Goal: Transaction & Acquisition: Register for event/course

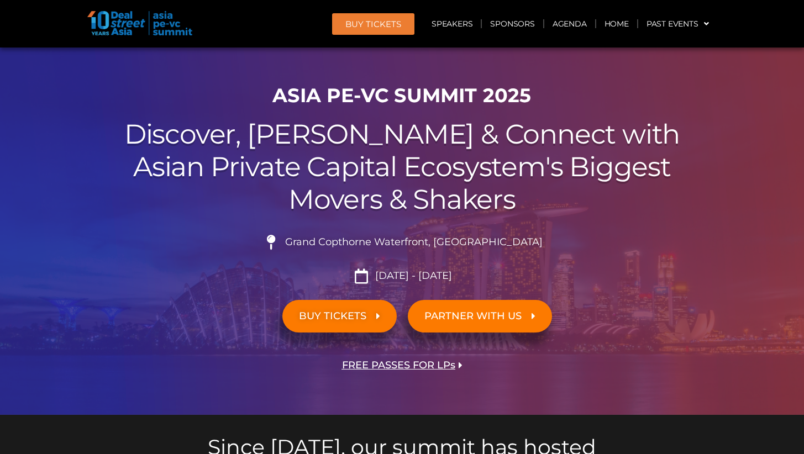
scroll to position [55, 0]
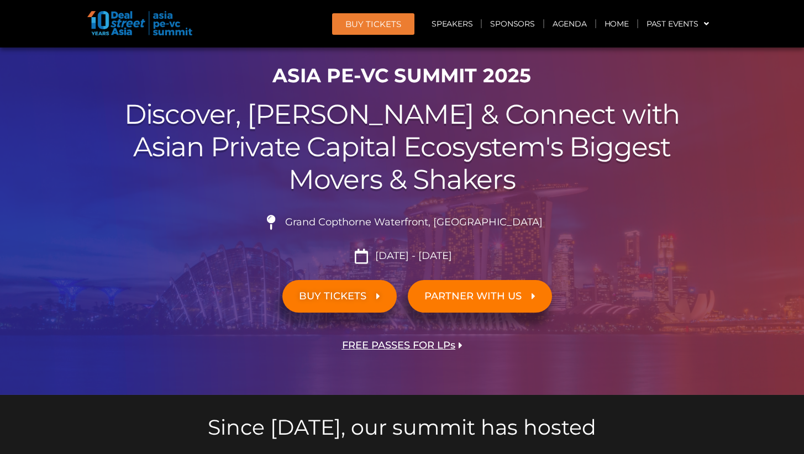
click at [0, 0] on label "I am already in the loop!" at bounding box center [0, 0] width 0 height 0
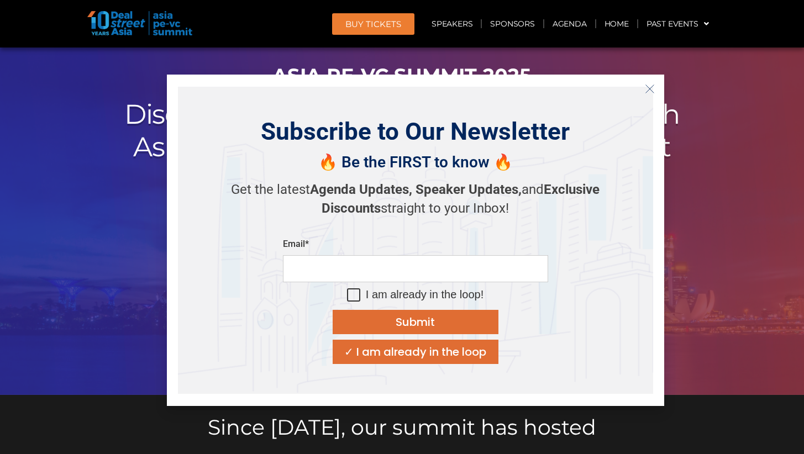
click at [652, 85] on icon "Close" at bounding box center [650, 89] width 10 height 10
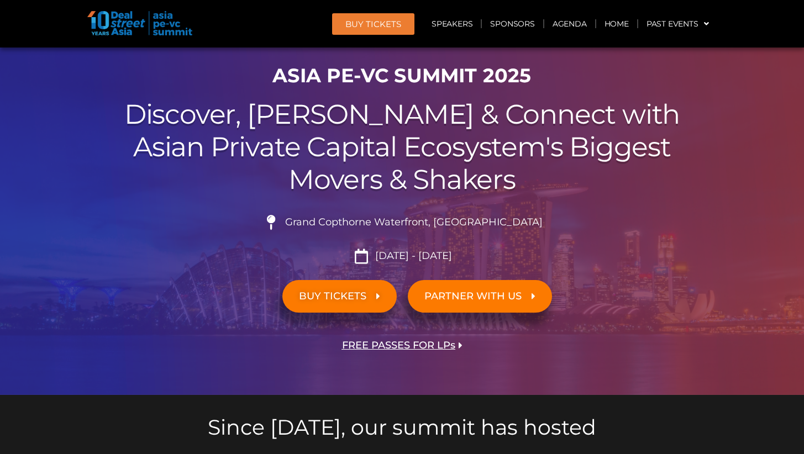
click at [374, 26] on span "BUY Tickets" at bounding box center [373, 24] width 56 height 8
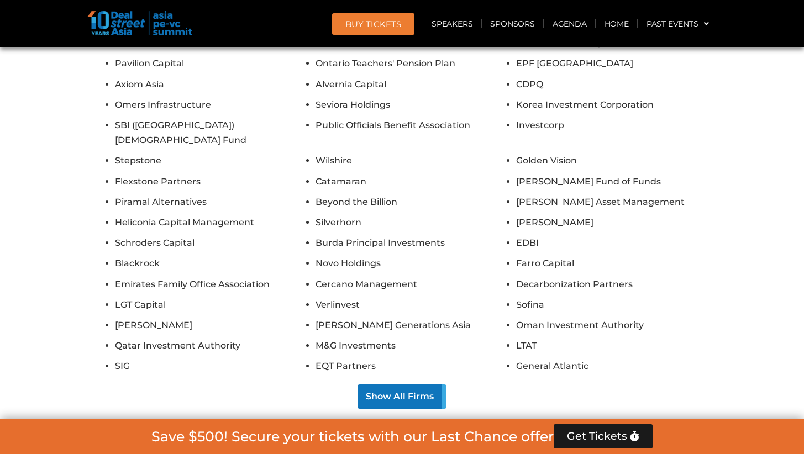
scroll to position [8833, 0]
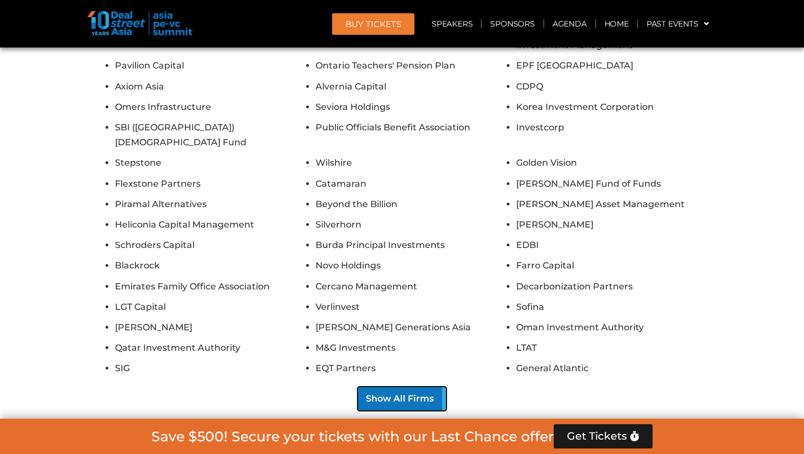
click at [414, 387] on button "Show All Firms" at bounding box center [402, 399] width 89 height 24
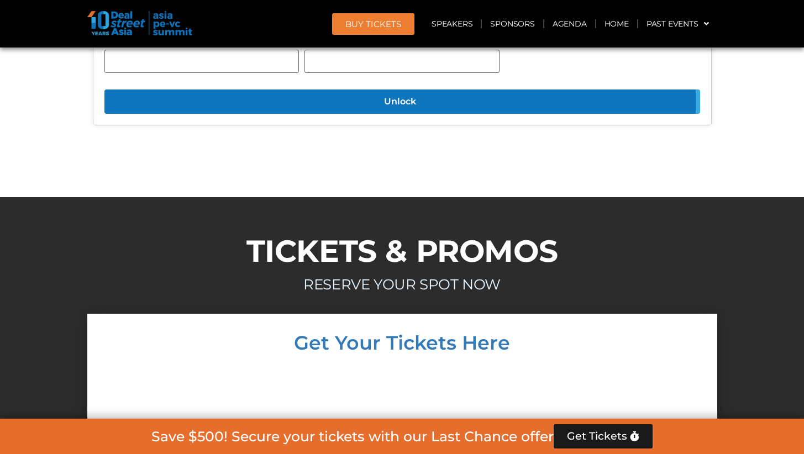
scroll to position [9275, 0]
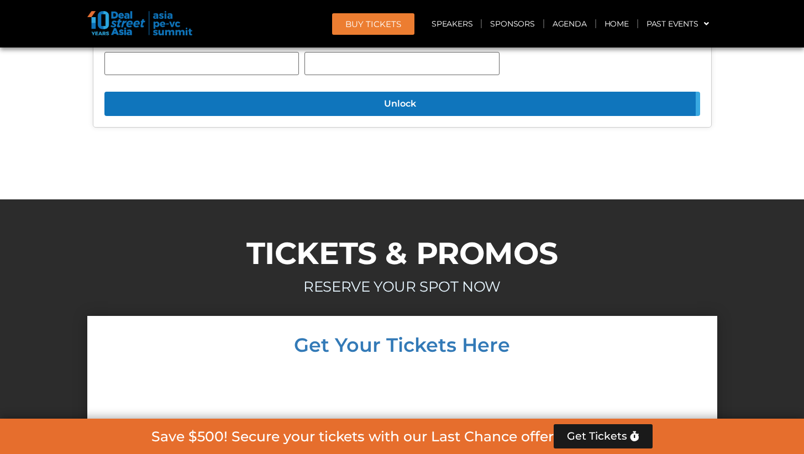
click at [128, 28] on img at bounding box center [139, 23] width 105 height 24
click at [624, 25] on link "Home" at bounding box center [616, 23] width 41 height 25
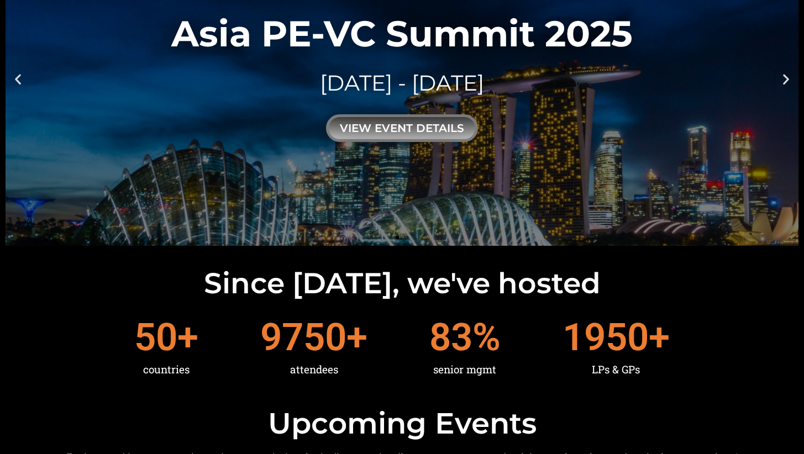
scroll to position [221, 0]
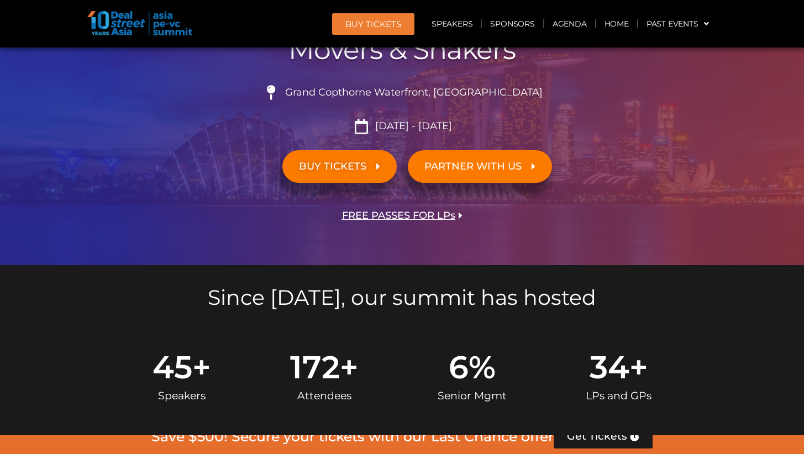
scroll to position [221, 0]
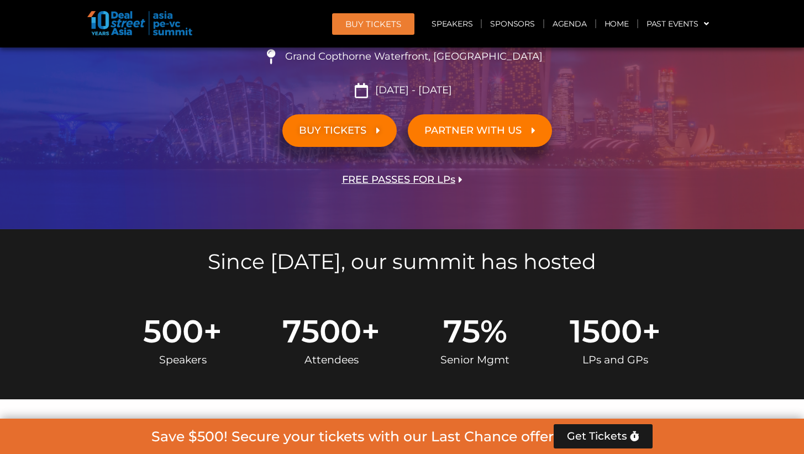
click at [409, 179] on span "FREE PASSES FOR LPs" at bounding box center [398, 180] width 113 height 11
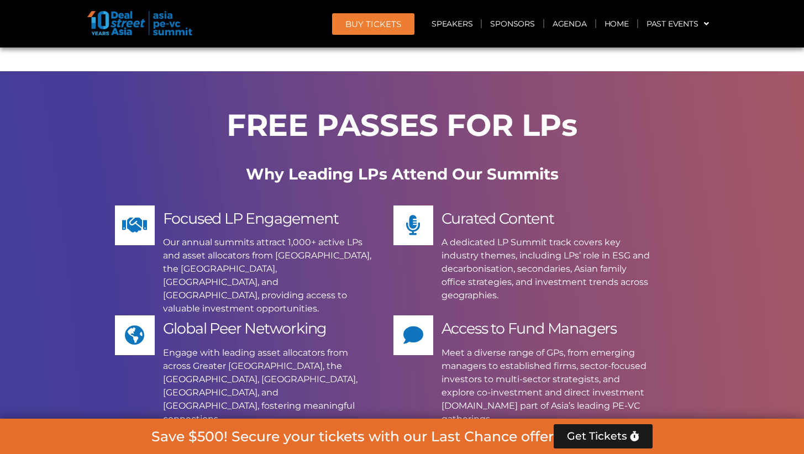
scroll to position [7974, 0]
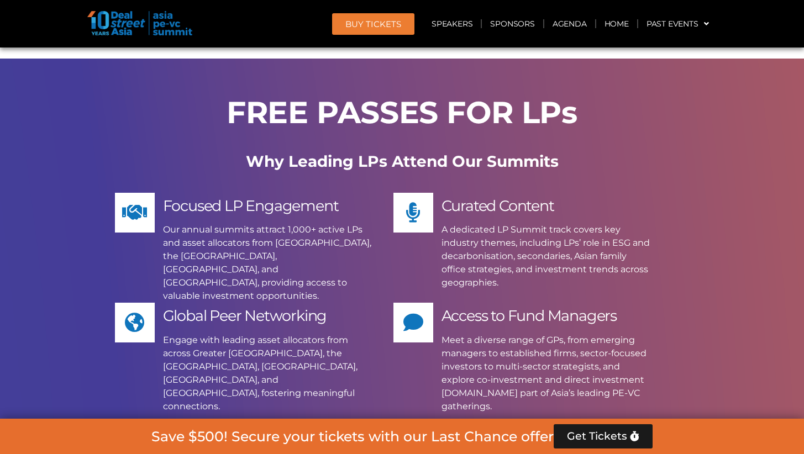
click at [424, 436] on link "Apply Now" at bounding box center [402, 460] width 183 height 49
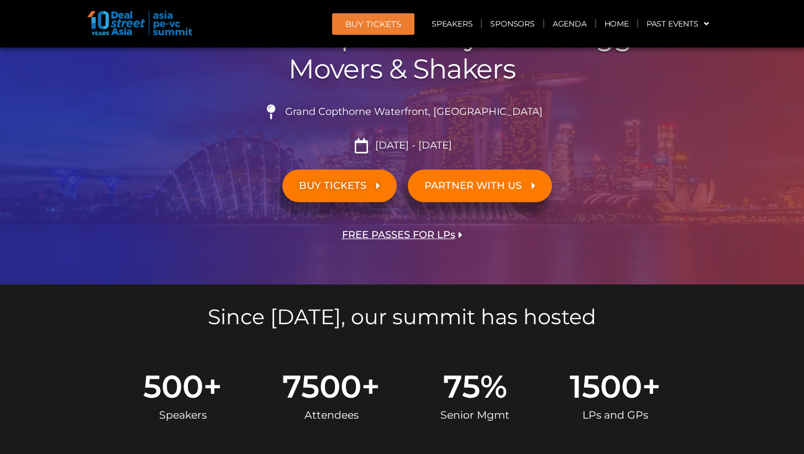
click at [421, 233] on span "FREE PASSES FOR LPs" at bounding box center [398, 235] width 113 height 11
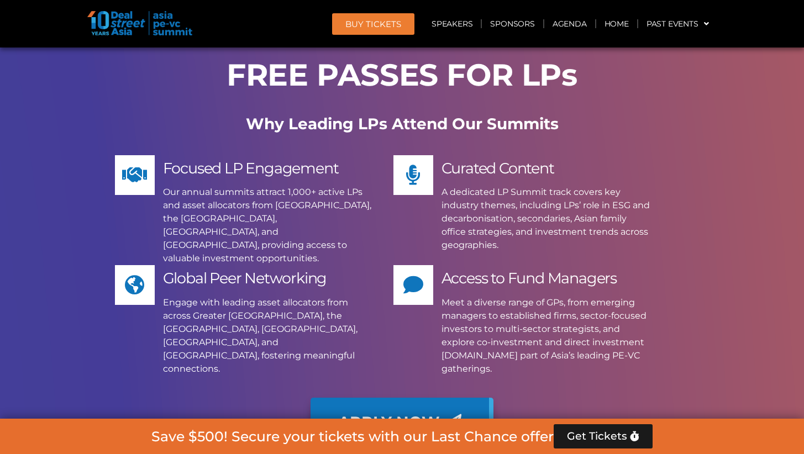
scroll to position [8029, 0]
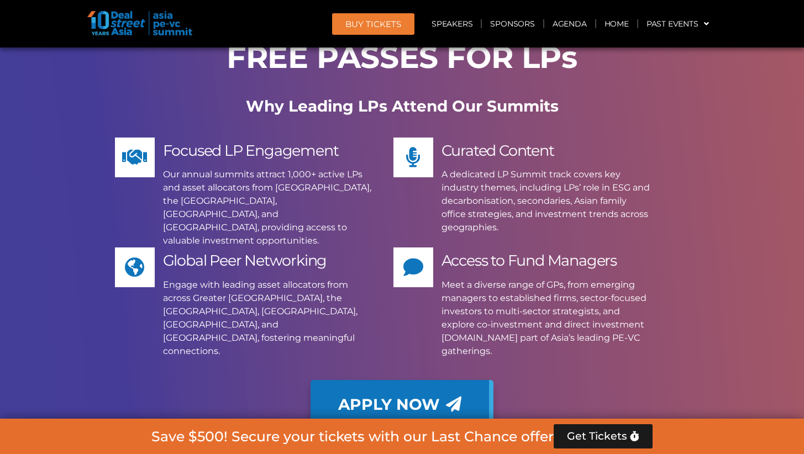
click at [400, 397] on span "Apply Now" at bounding box center [389, 404] width 102 height 15
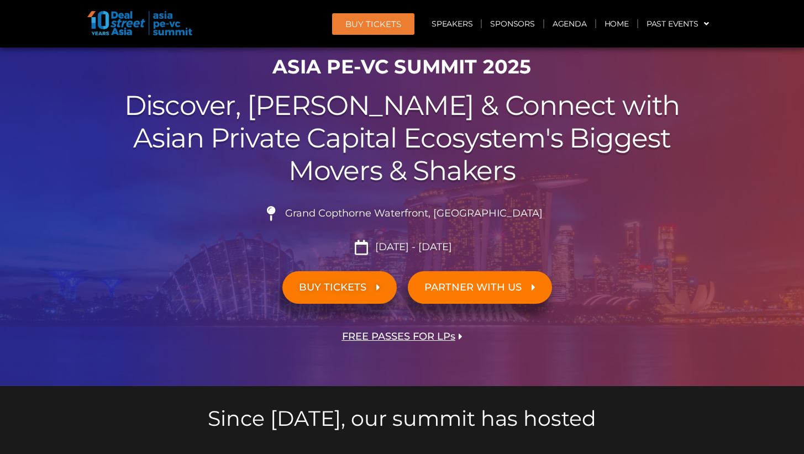
scroll to position [111, 0]
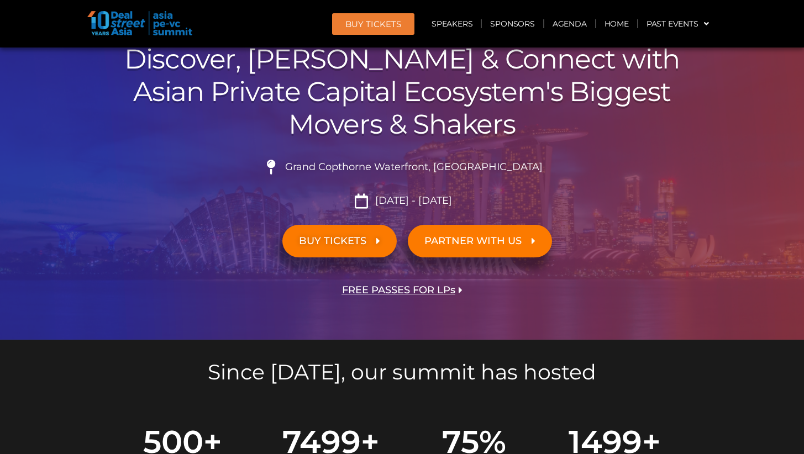
click at [496, 248] on link "PARTNER WITH US" at bounding box center [480, 241] width 144 height 33
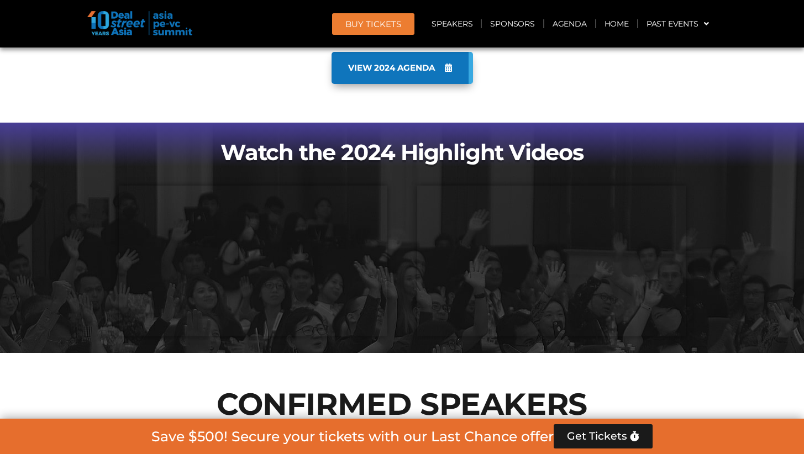
scroll to position [858, 0]
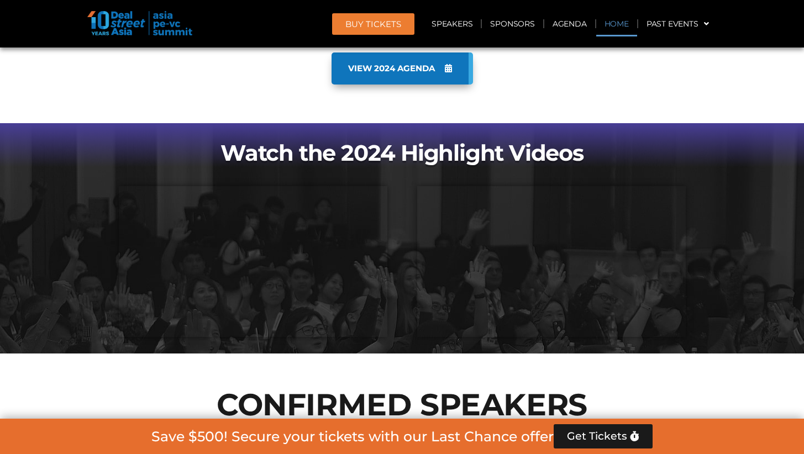
click at [610, 24] on link "Home" at bounding box center [616, 23] width 41 height 25
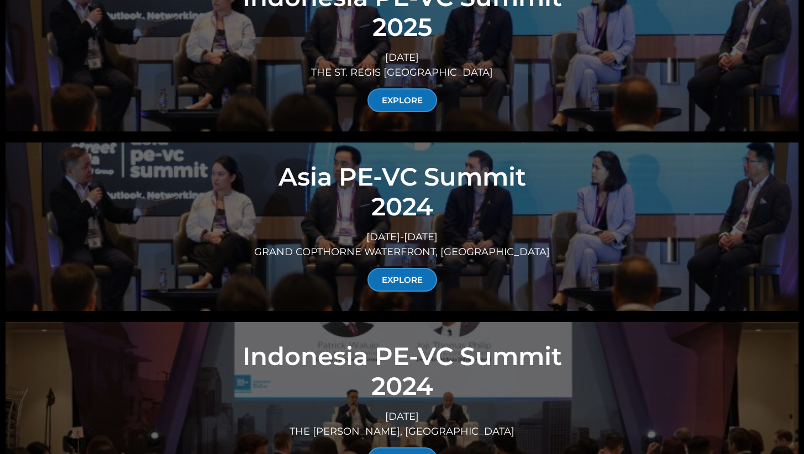
scroll to position [3980, 0]
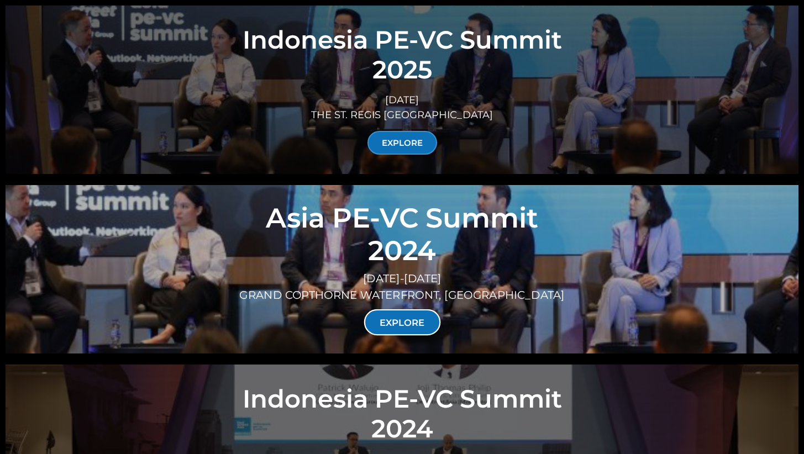
click at [410, 310] on link "EXPLORE" at bounding box center [402, 323] width 77 height 26
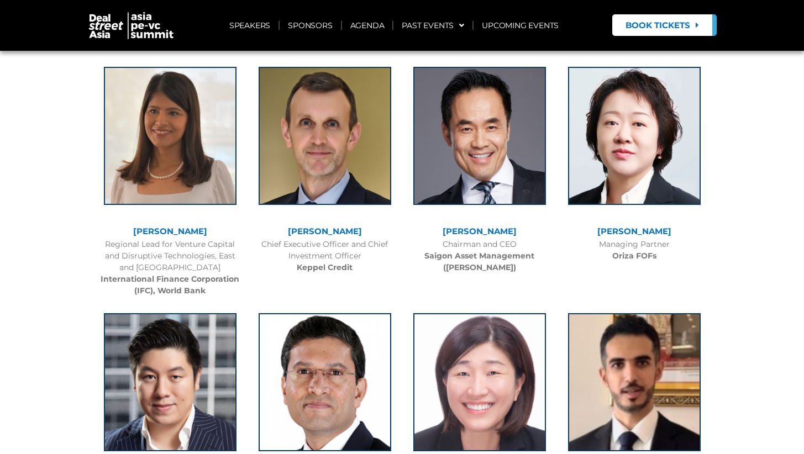
scroll to position [1382, 0]
